Goal: Register for event/course

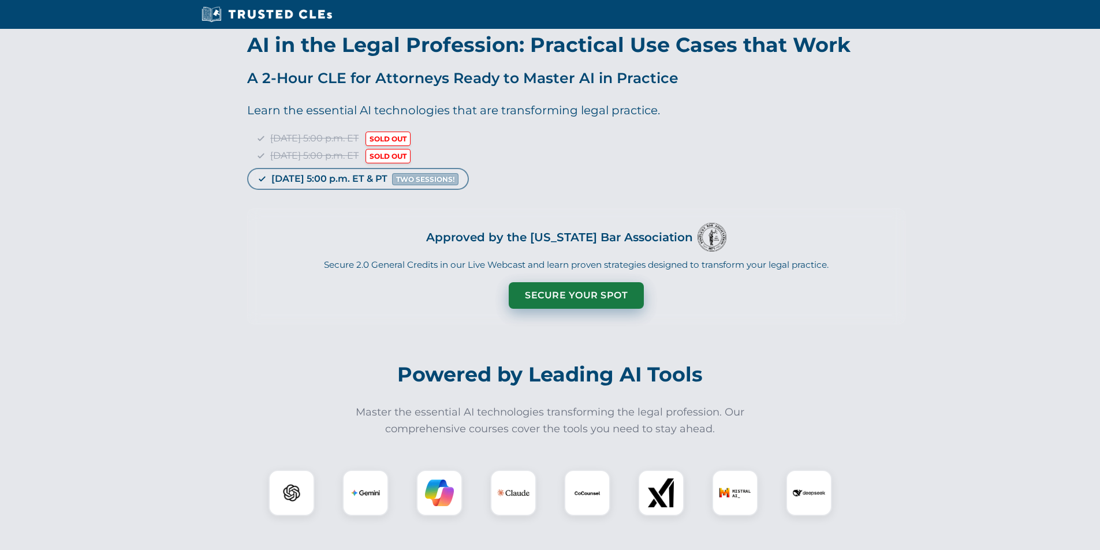
scroll to position [77, 0]
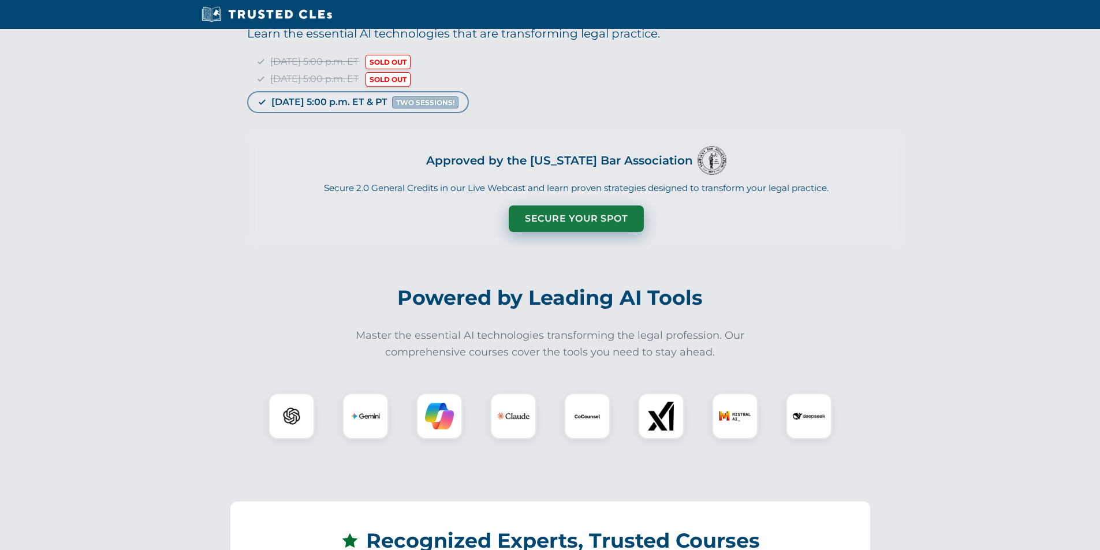
click at [577, 212] on button "Secure Your Spot" at bounding box center [575, 218] width 135 height 27
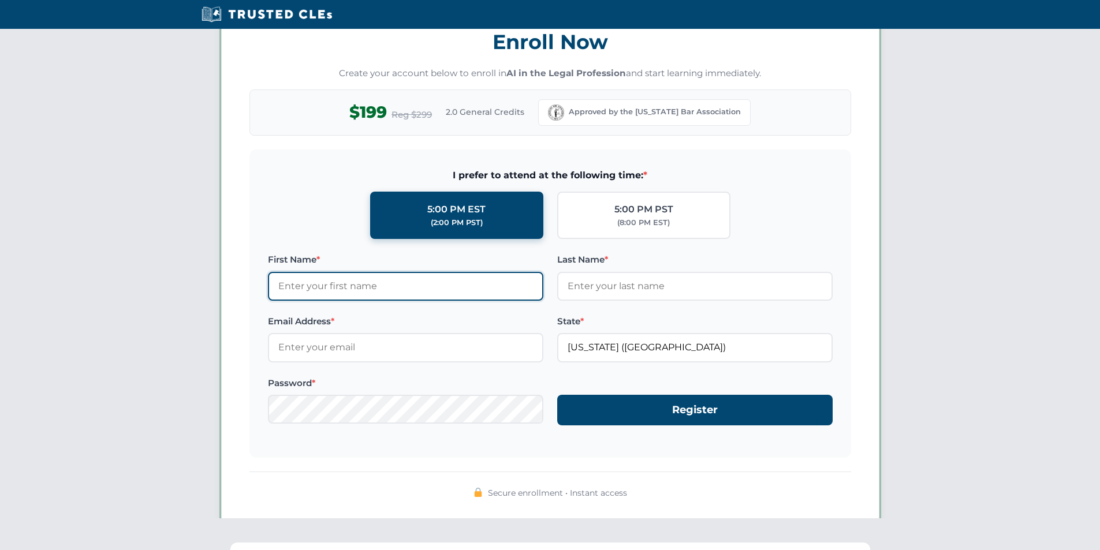
click at [390, 296] on input "First Name *" at bounding box center [405, 286] width 275 height 29
type input "test"
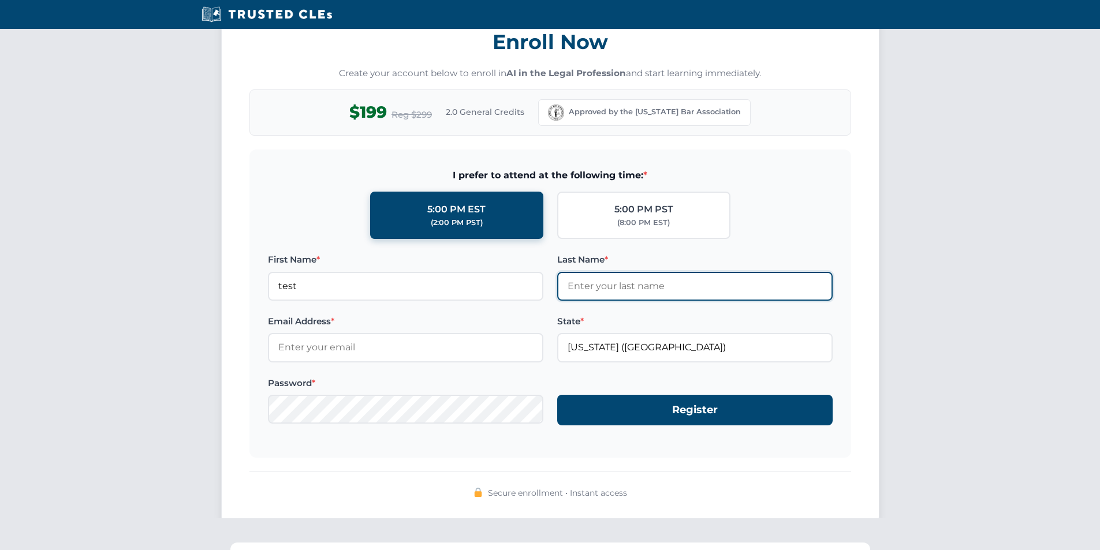
click at [587, 294] on input "Last Name *" at bounding box center [694, 286] width 275 height 29
type input "test"
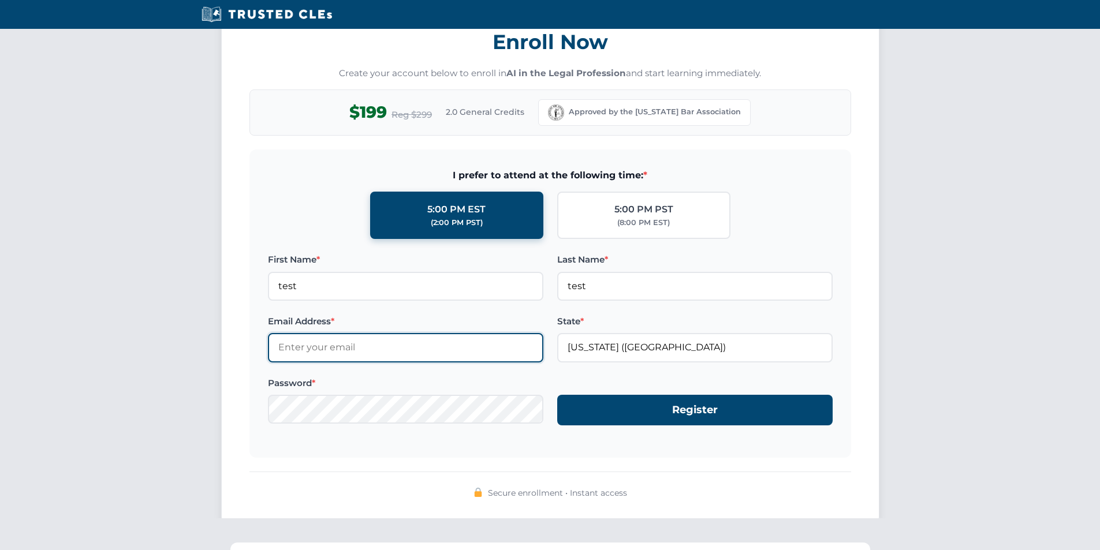
click at [366, 354] on input "Email Address *" at bounding box center [405, 347] width 275 height 29
type input "test21@test.com"
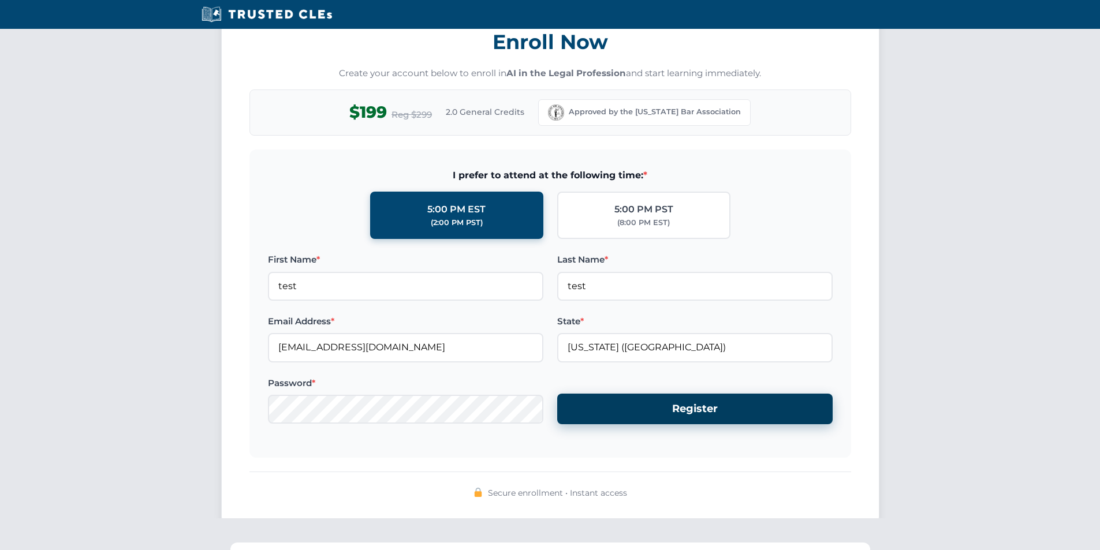
click at [685, 414] on button "Register" at bounding box center [694, 409] width 275 height 31
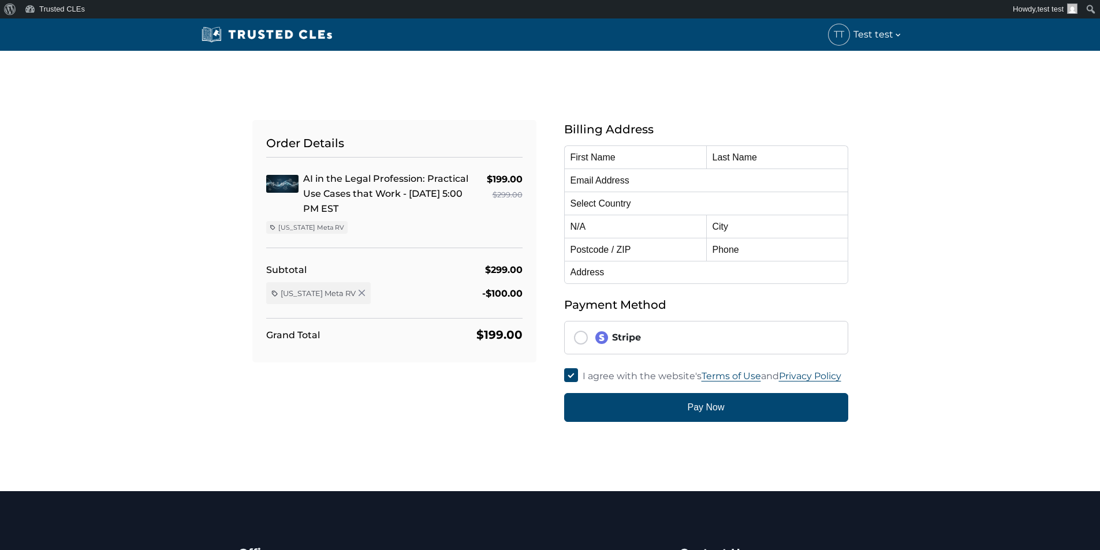
type input "test"
type input "test21@test.com"
select select "United States"
radio input "true"
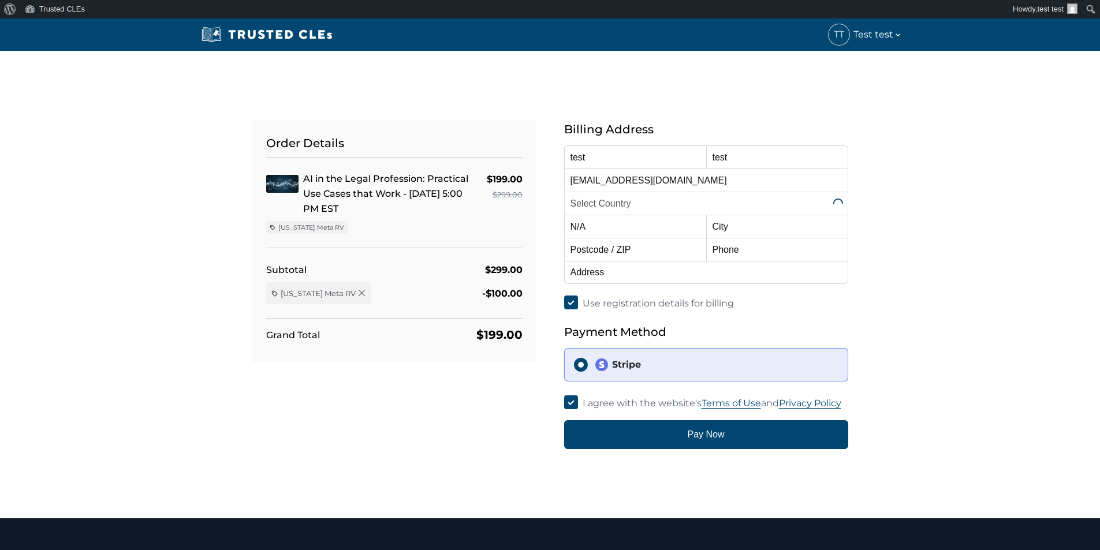
select select "[US_STATE]"
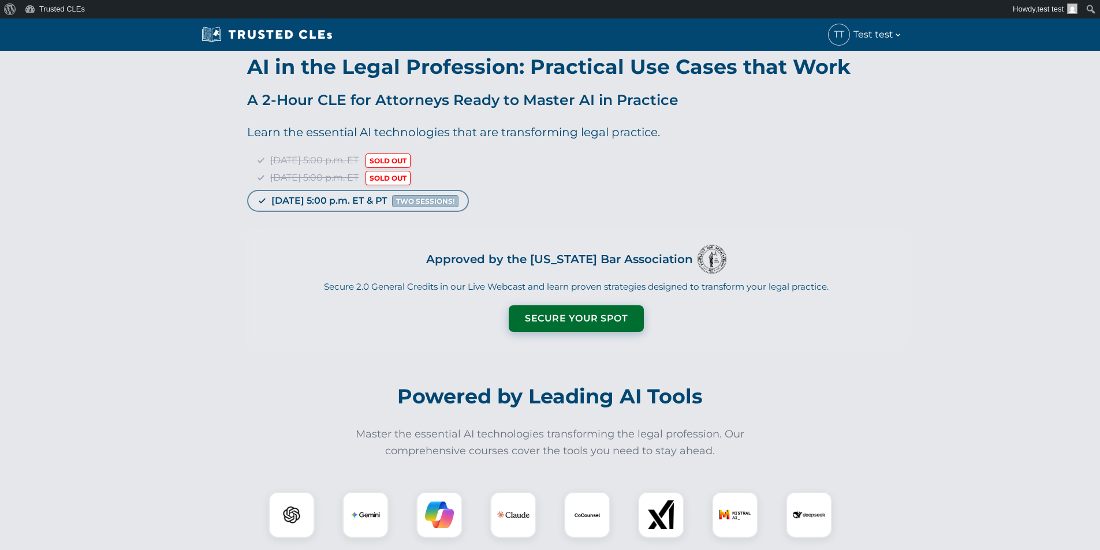
click at [590, 316] on button "Secure Your Spot" at bounding box center [575, 318] width 135 height 27
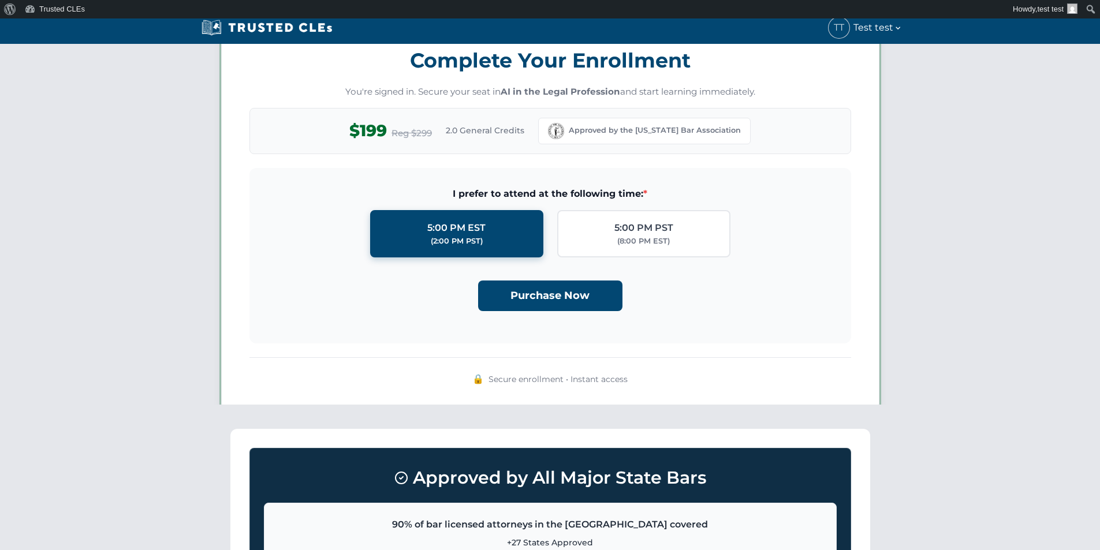
scroll to position [935, 0]
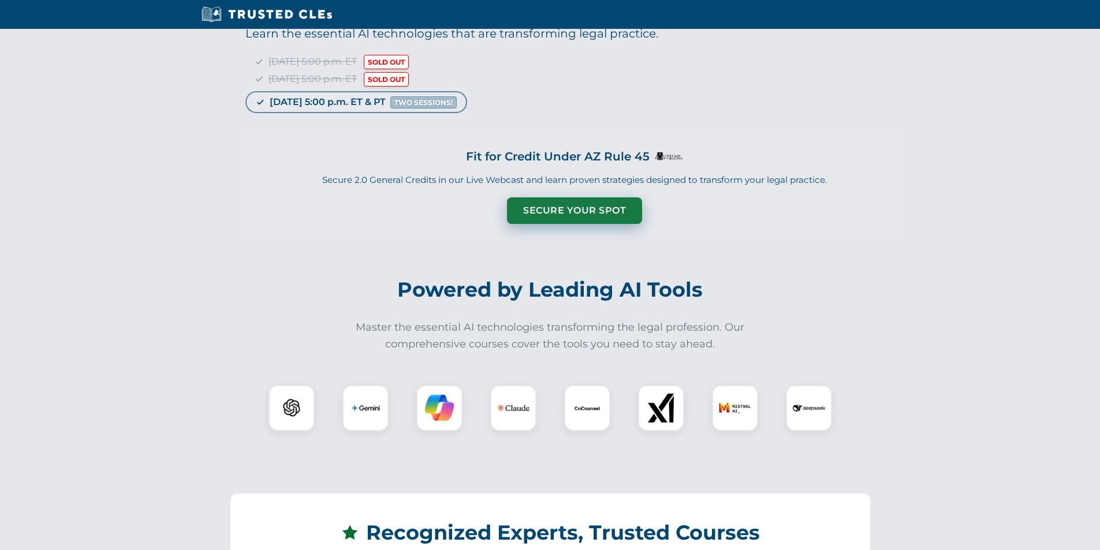
click at [577, 210] on button "Secure Your Spot" at bounding box center [574, 210] width 135 height 27
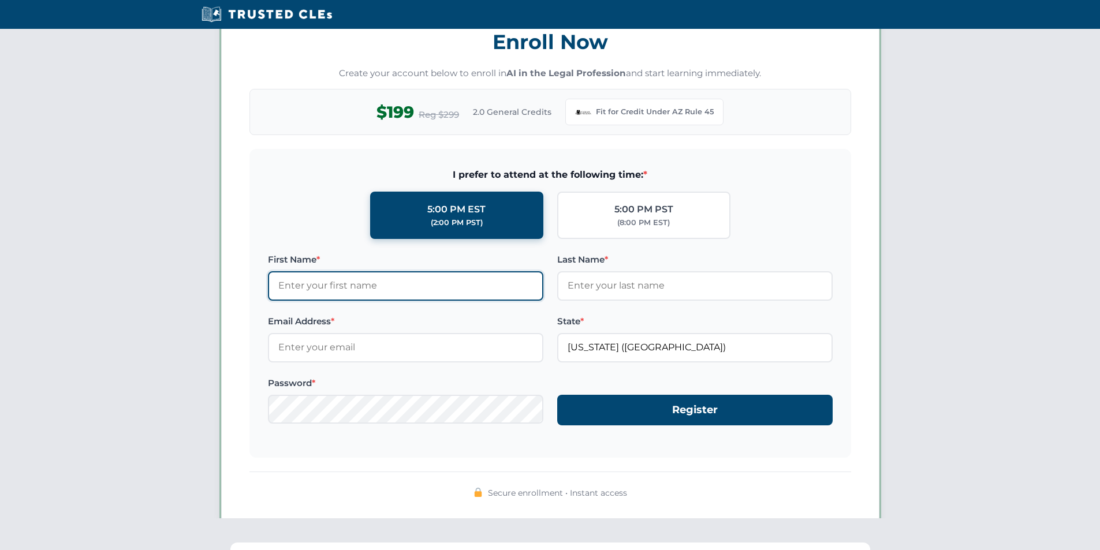
click at [428, 280] on input "First Name *" at bounding box center [405, 285] width 275 height 29
type input "test"
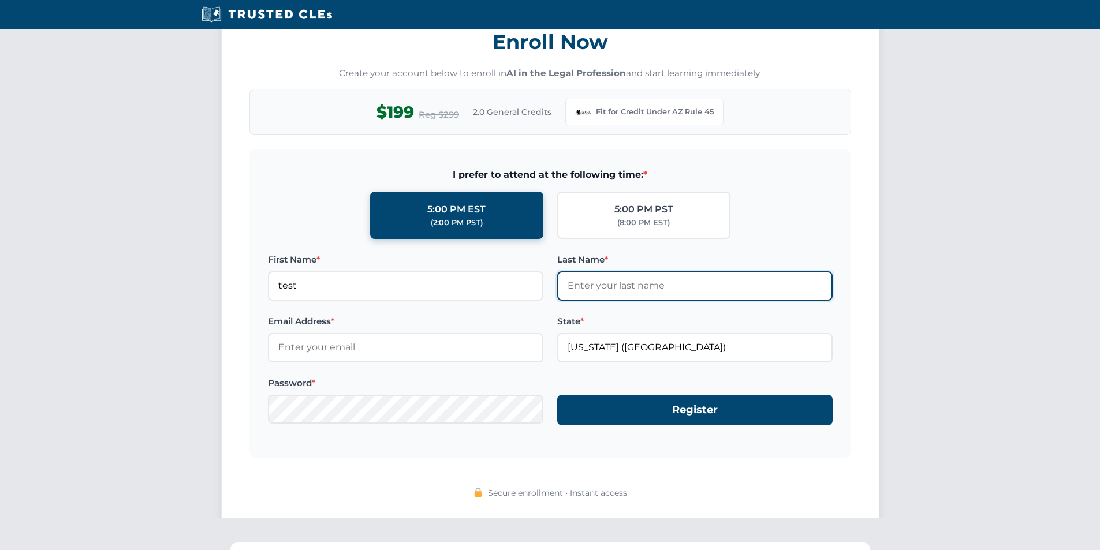
click at [594, 293] on input "Last Name *" at bounding box center [694, 285] width 275 height 29
type input "test"
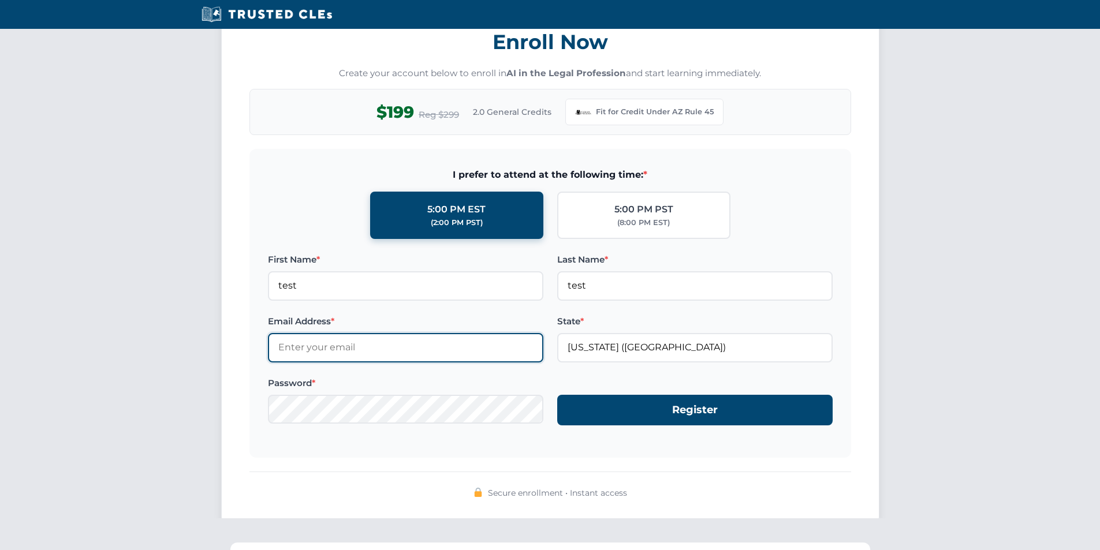
click at [455, 342] on input "Email Address *" at bounding box center [405, 347] width 275 height 29
type input "[EMAIL_ADDRESS][DOMAIN_NAME]"
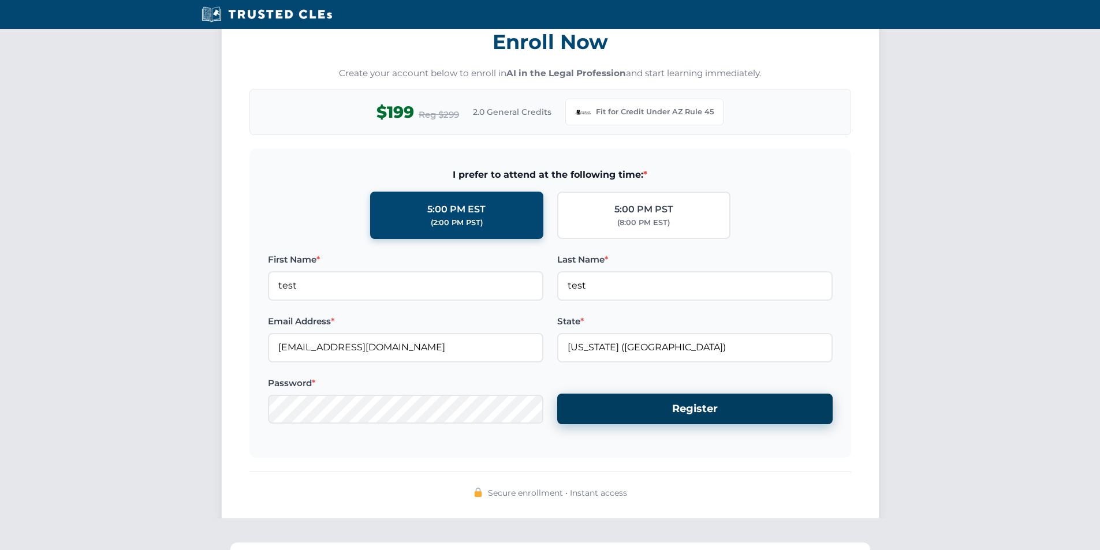
click at [693, 402] on button "Register" at bounding box center [694, 409] width 275 height 31
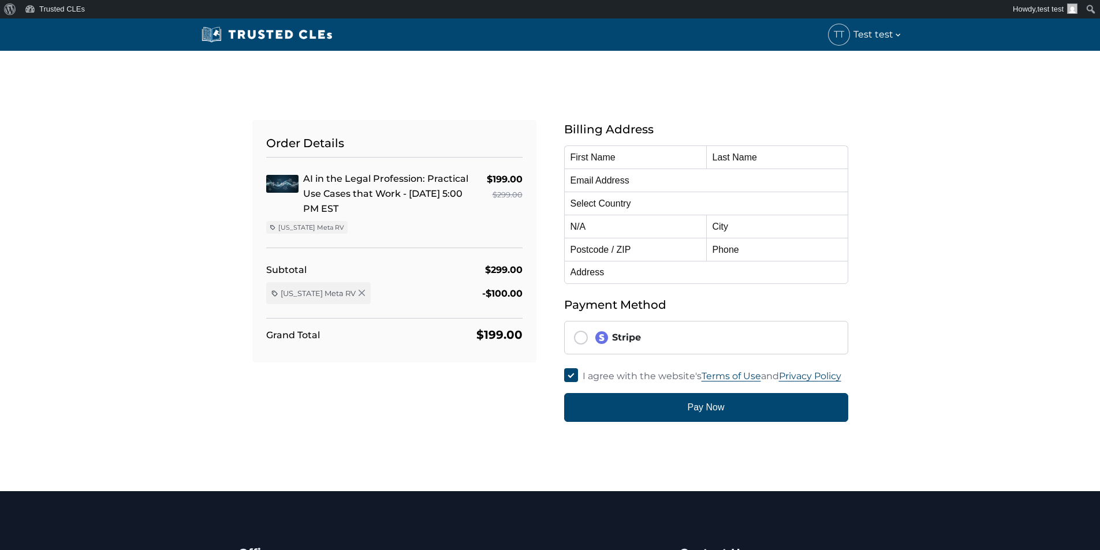
type input "test"
type input "[EMAIL_ADDRESS][DOMAIN_NAME]"
select select "[GEOGRAPHIC_DATA]"
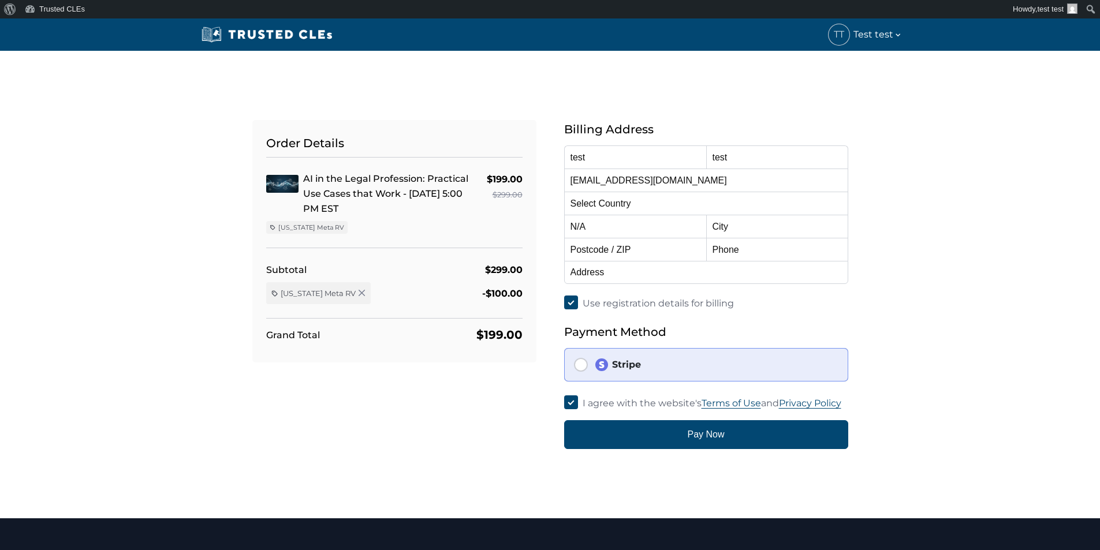
radio input "true"
select select "[US_STATE]"
